Goal: Navigation & Orientation: Go to known website

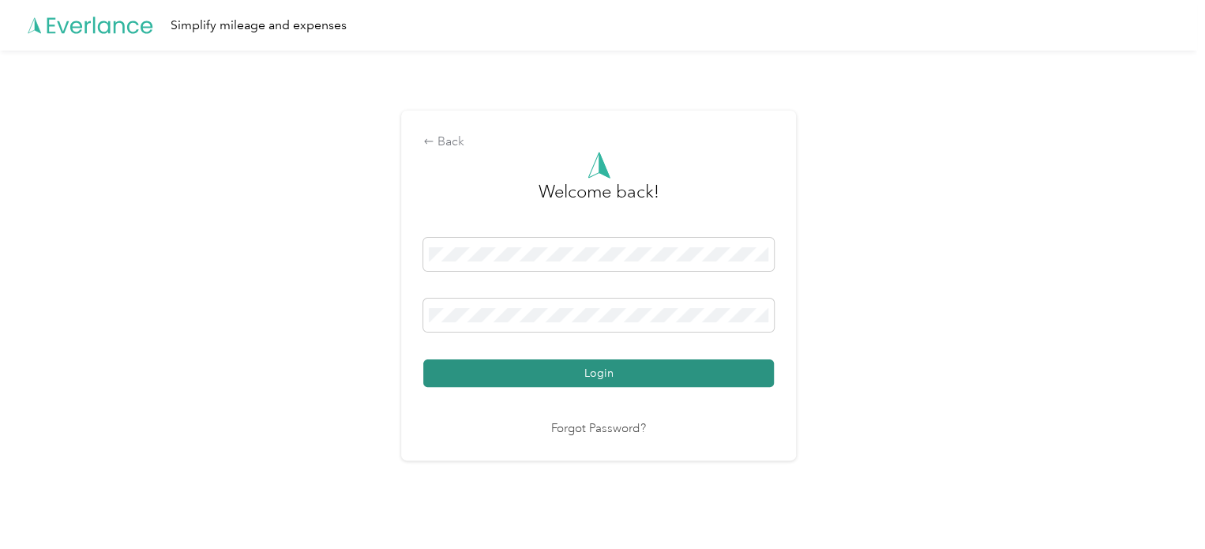
click at [618, 378] on button "Login" at bounding box center [598, 373] width 351 height 28
